Goal: Task Accomplishment & Management: Manage account settings

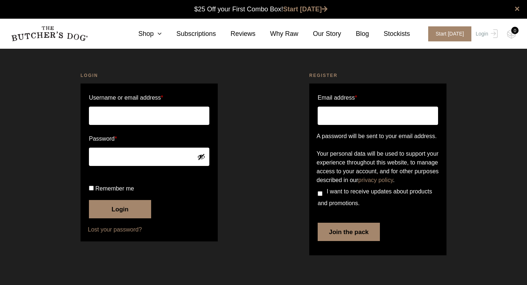
click at [166, 119] on input "Username or email address *" at bounding box center [149, 116] width 120 height 18
type input "nicolamcintyre@outlook.com"
click at [111, 218] on button "Login" at bounding box center [120, 209] width 62 height 18
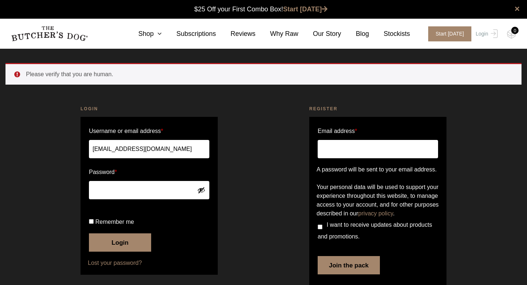
scroll to position [0, 0]
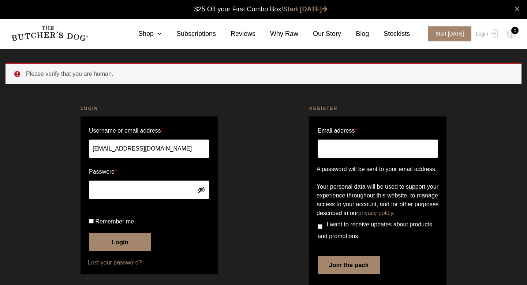
click at [125, 240] on button "Login" at bounding box center [120, 242] width 62 height 18
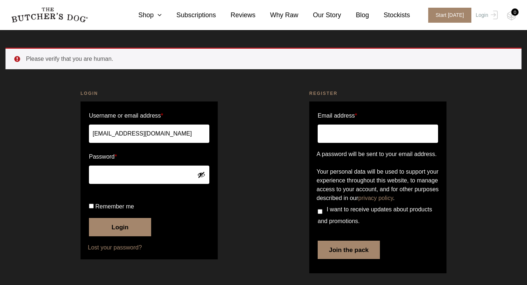
scroll to position [33, 0]
click at [93, 212] on label "Remember me" at bounding box center [149, 207] width 120 height 12
click at [93, 208] on input "Remember me" at bounding box center [91, 206] width 5 height 5
checkbox input "true"
click at [107, 236] on button "Login" at bounding box center [120, 227] width 62 height 18
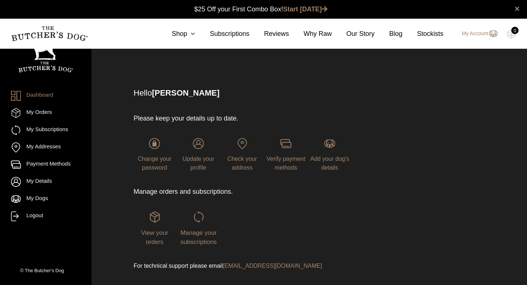
scroll to position [0, 0]
click at [196, 230] on span "Manage your subscriptions" at bounding box center [198, 237] width 36 height 16
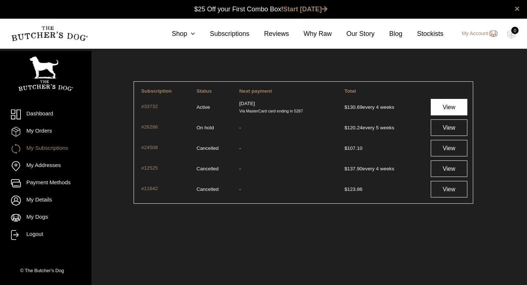
click at [447, 111] on link "View" at bounding box center [449, 107] width 37 height 16
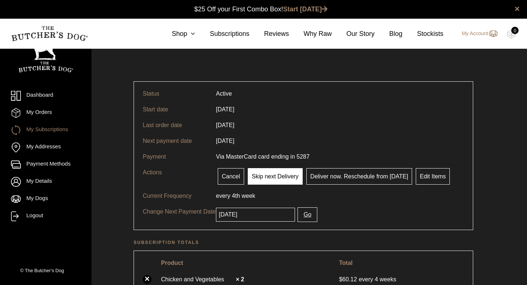
scroll to position [0, 0]
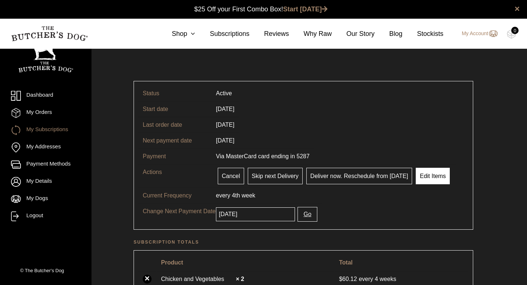
click at [422, 176] on link "Edit Items" at bounding box center [433, 176] width 34 height 16
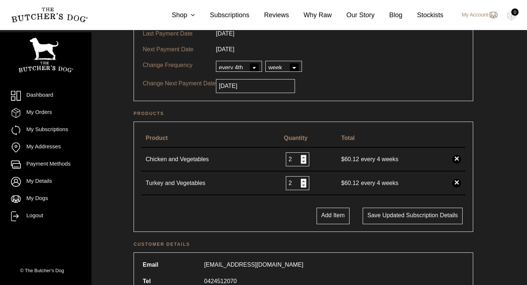
scroll to position [96, 0]
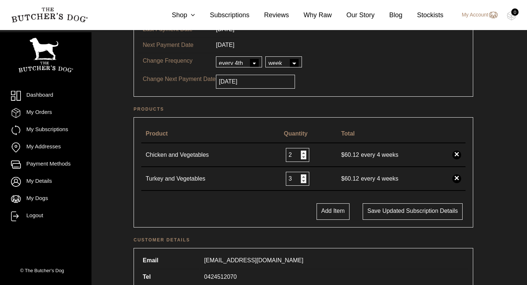
type input "3"
click at [302, 178] on input "3" at bounding box center [297, 179] width 23 height 14
click at [284, 213] on div "Add Item Save updated subscription details" at bounding box center [304, 211] width 332 height 16
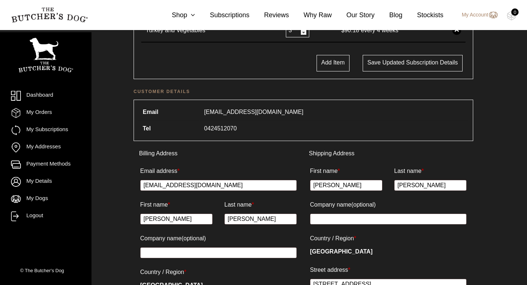
scroll to position [209, 0]
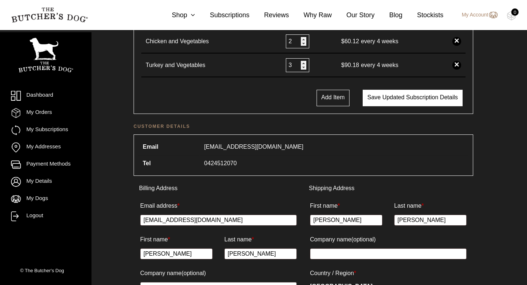
click at [409, 100] on button "Save updated subscription details" at bounding box center [413, 98] width 100 height 16
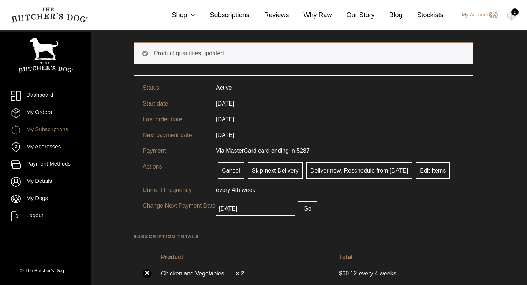
scroll to position [38, 0]
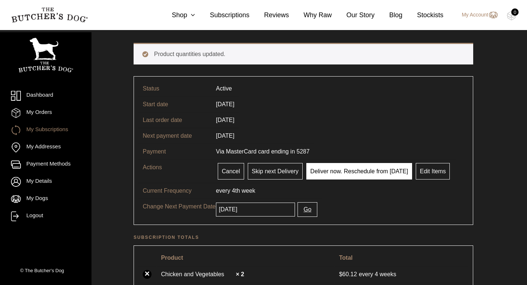
click at [351, 170] on link "Deliver now. Reschedule from [DATE]" at bounding box center [359, 171] width 106 height 16
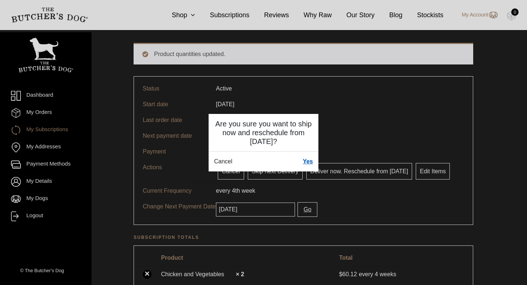
click at [310, 160] on link "Yes" at bounding box center [308, 161] width 10 height 9
